Goal: Navigation & Orientation: Find specific page/section

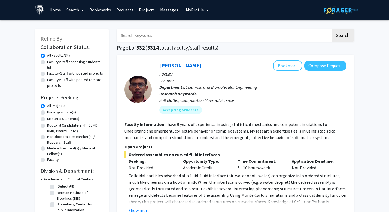
click at [58, 114] on label "Undergraduate(s)" at bounding box center [61, 112] width 29 height 6
click at [51, 113] on input "Undergraduate(s)" at bounding box center [49, 111] width 4 height 4
radio input "true"
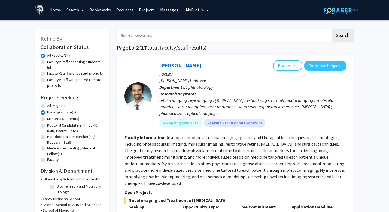
click at [199, 8] on span "My Profile" at bounding box center [195, 9] width 18 height 5
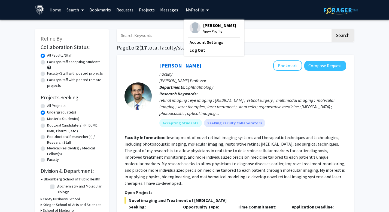
click at [189, 27] on img at bounding box center [194, 27] width 11 height 11
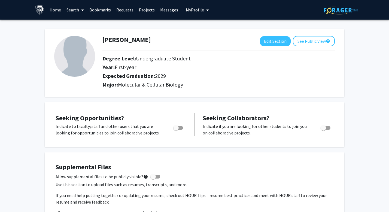
click at [99, 10] on link "Bookmarks" at bounding box center [100, 9] width 27 height 19
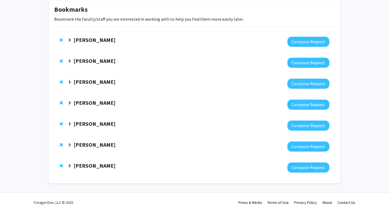
scroll to position [29, 0]
click at [73, 165] on div "[PERSON_NAME]" at bounding box center [127, 165] width 118 height 7
click at [68, 165] on span "Expand Shinuo Weng Bookmark" at bounding box center [70, 166] width 4 height 4
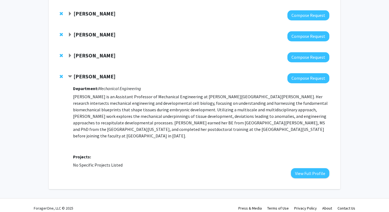
scroll to position [118, 0]
